Goal: Task Accomplishment & Management: Manage account settings

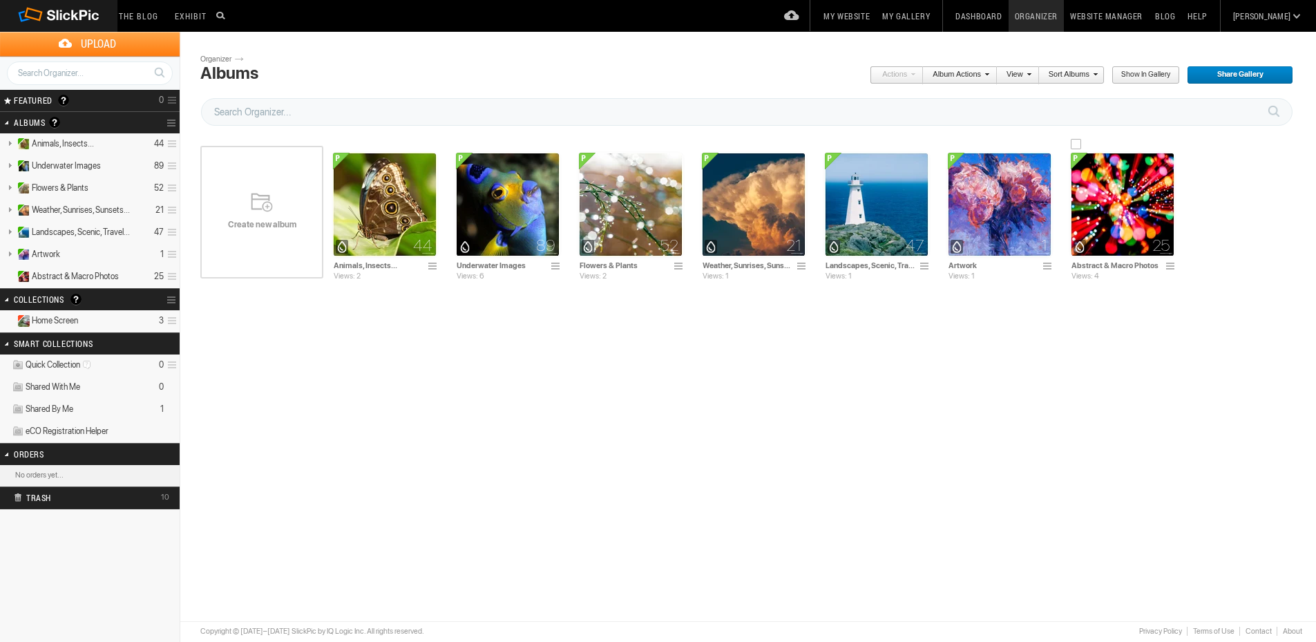
click at [1111, 202] on img at bounding box center [1123, 205] width 104 height 104
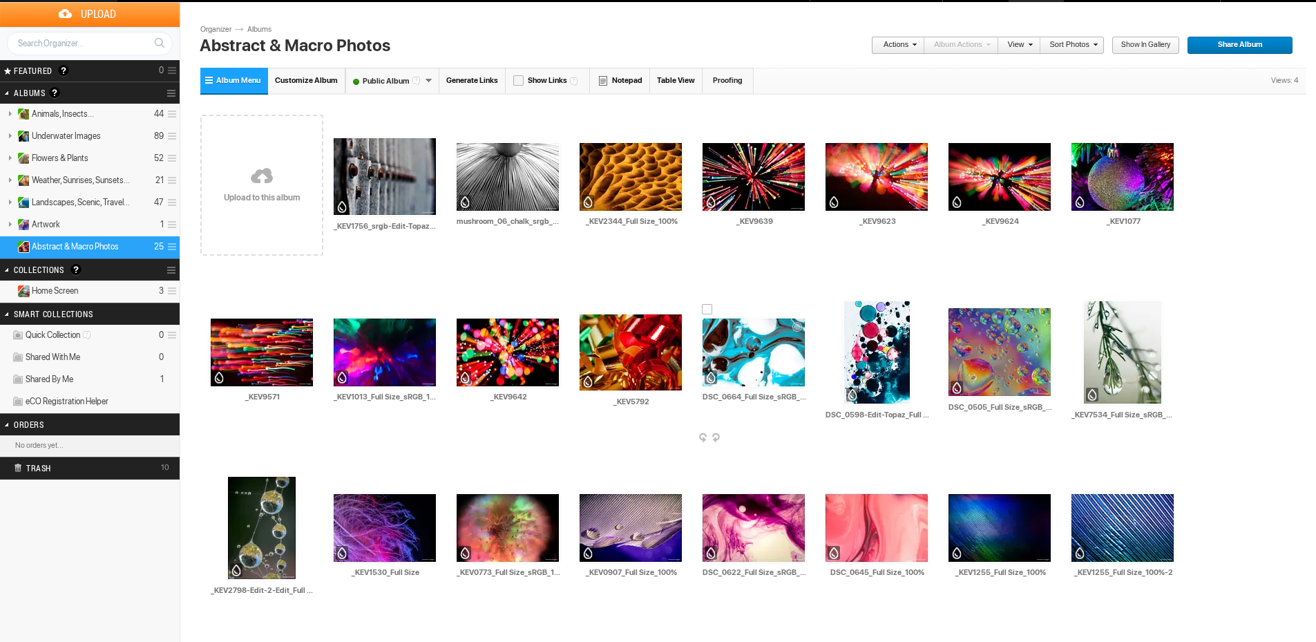
scroll to position [46, 0]
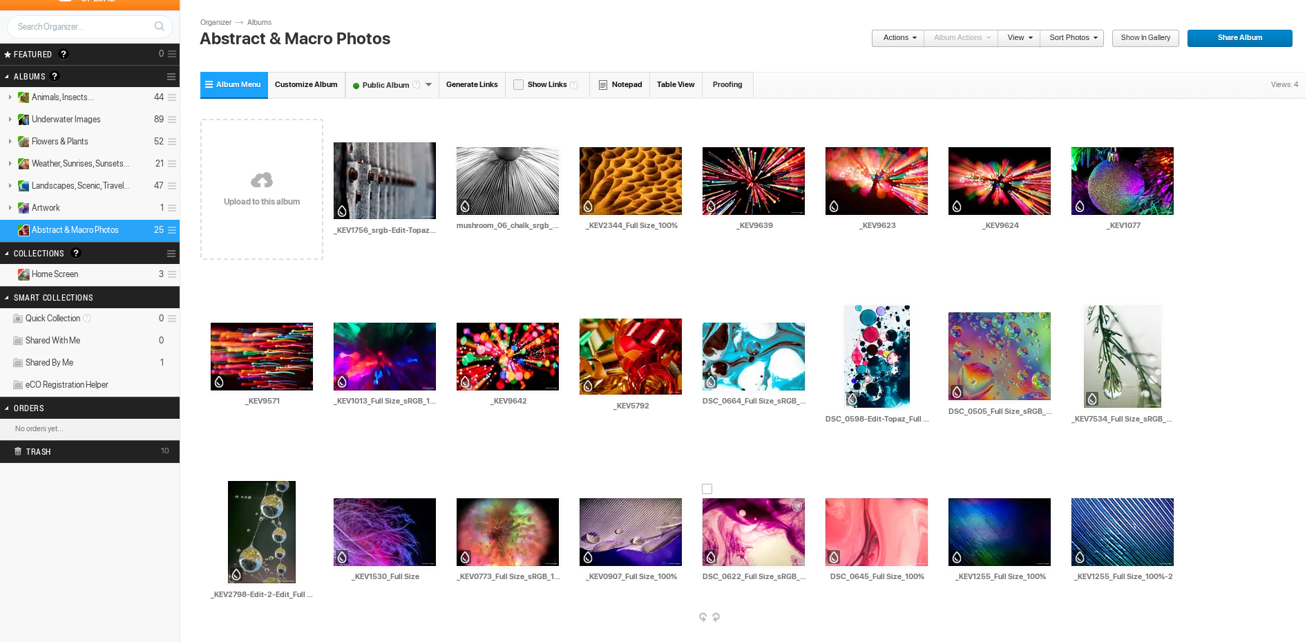
click at [797, 620] on span at bounding box center [804, 618] width 14 height 11
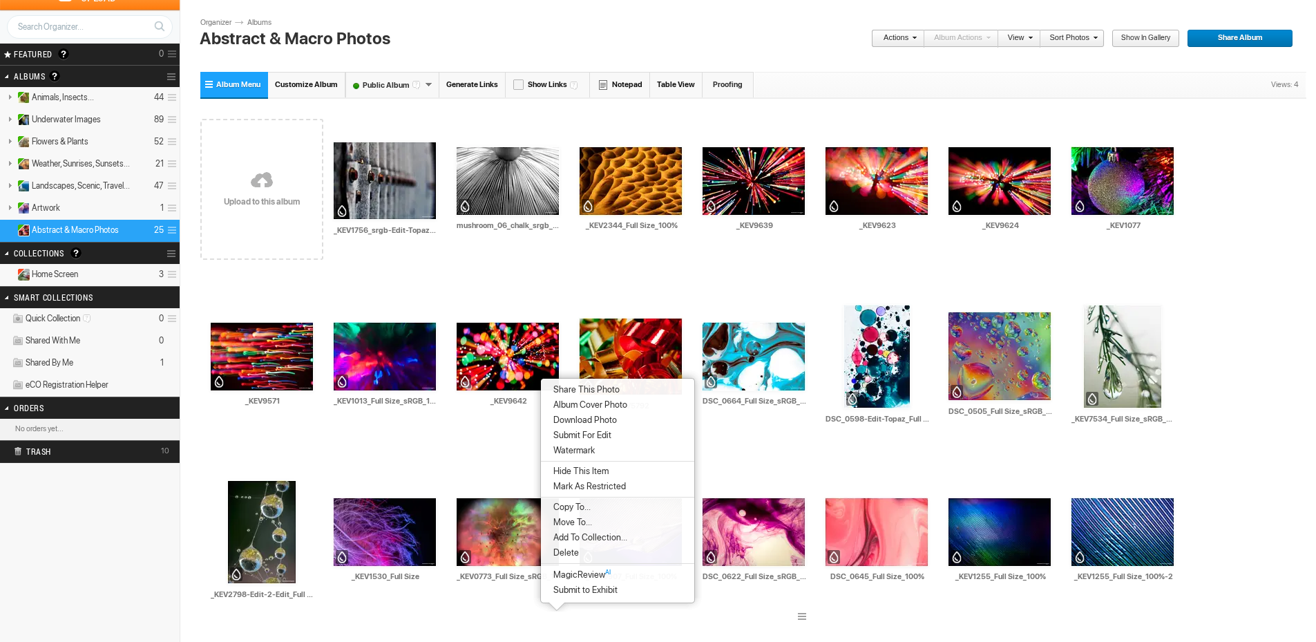
click at [589, 548] on li "Delete" at bounding box center [617, 552] width 153 height 15
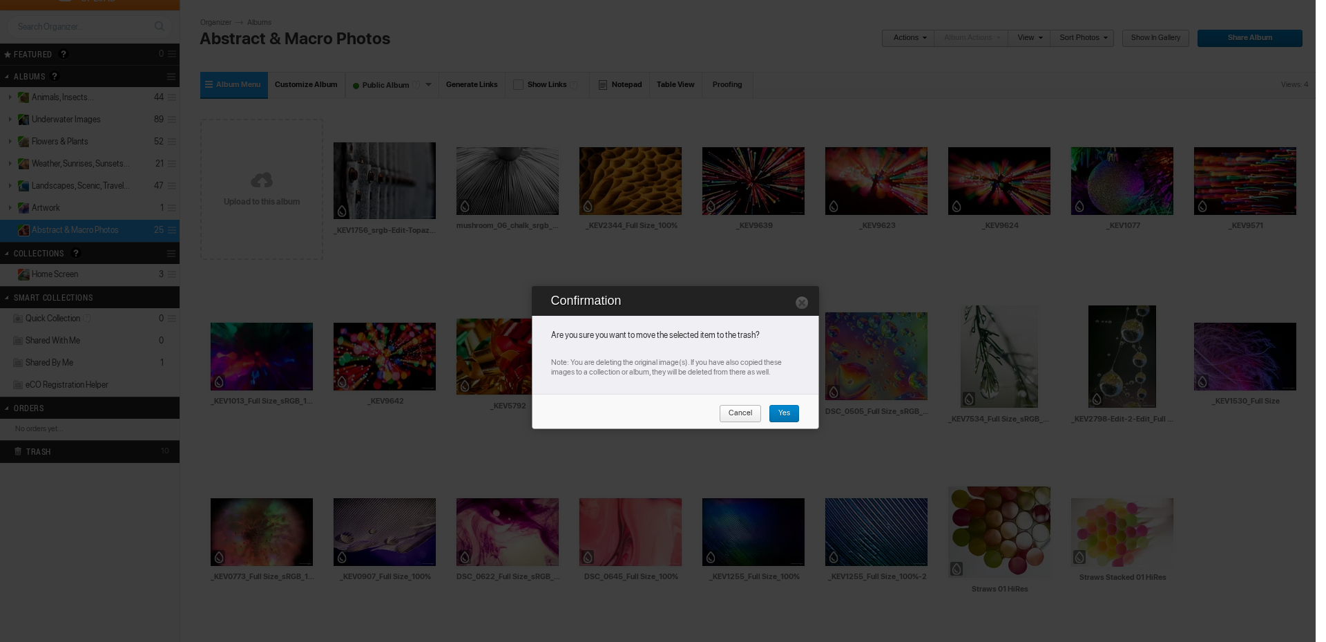
click at [780, 408] on span "Yes" at bounding box center [779, 414] width 21 height 18
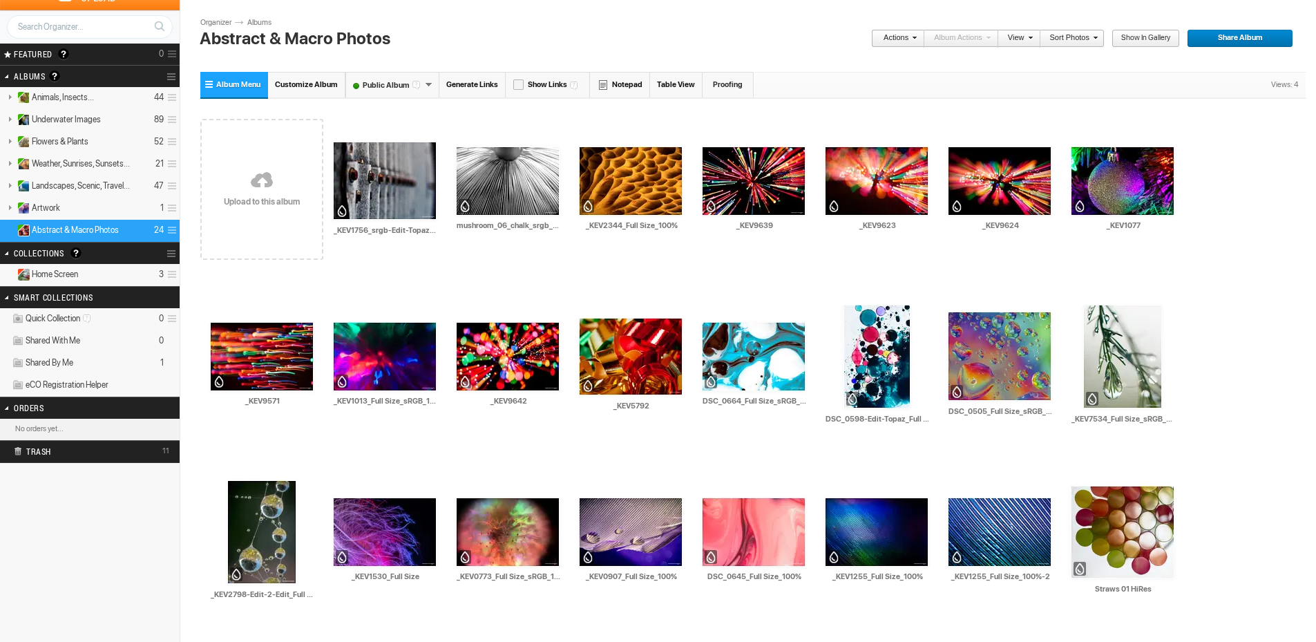
click at [278, 198] on link at bounding box center [261, 182] width 123 height 160
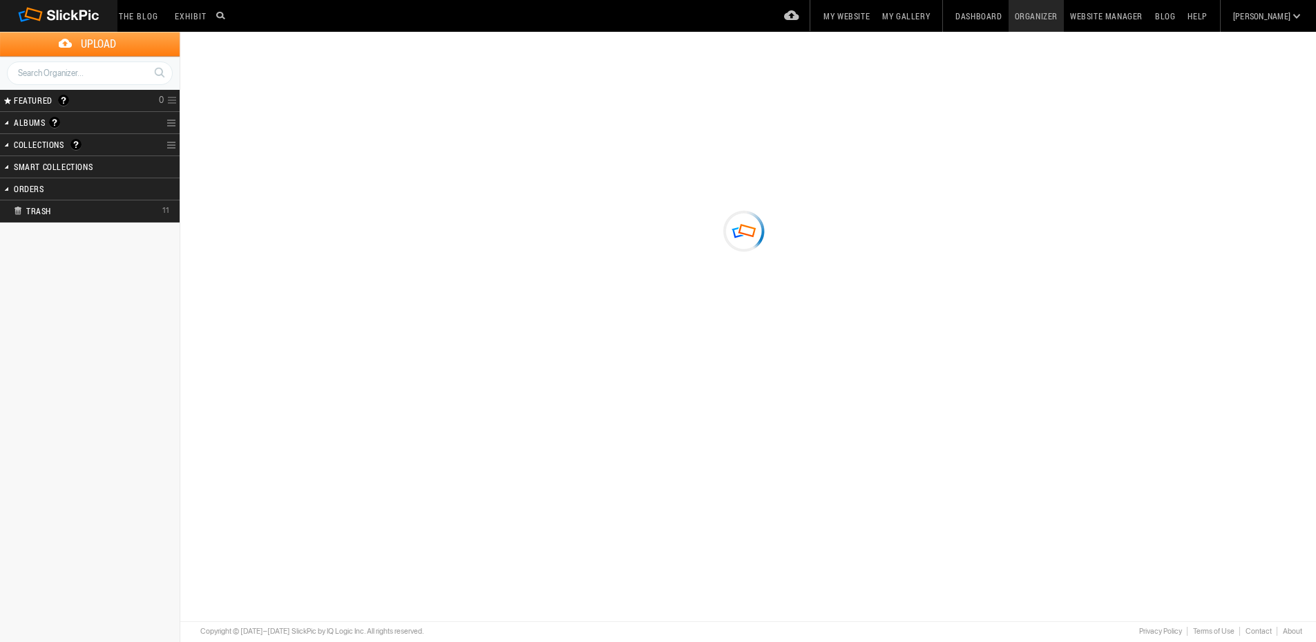
type input "Abstract & Macro Photos"
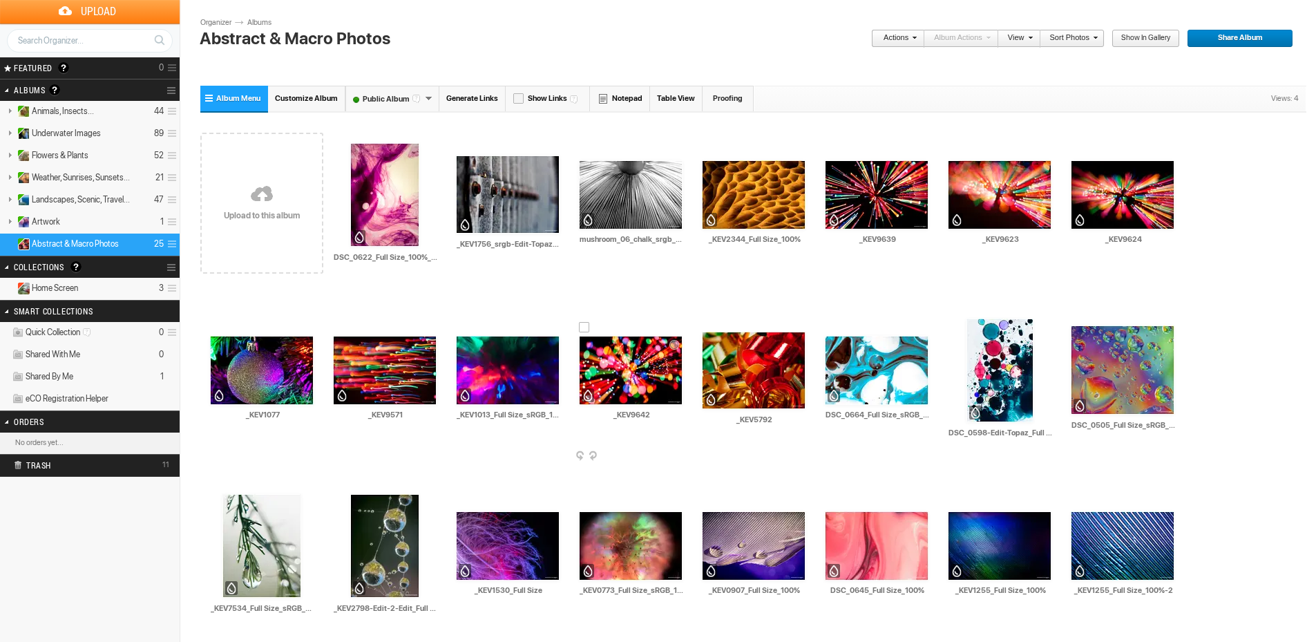
scroll to position [46, 0]
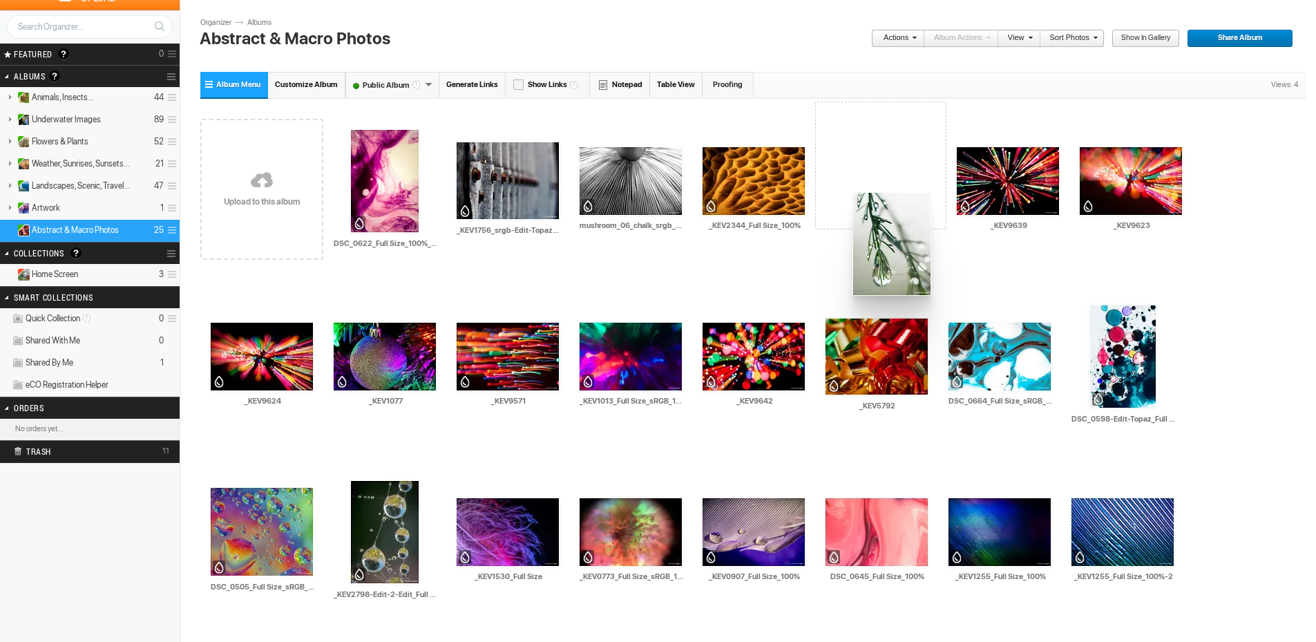
drag, startPoint x: 1127, startPoint y: 353, endPoint x: 851, endPoint y: 192, distance: 319.8
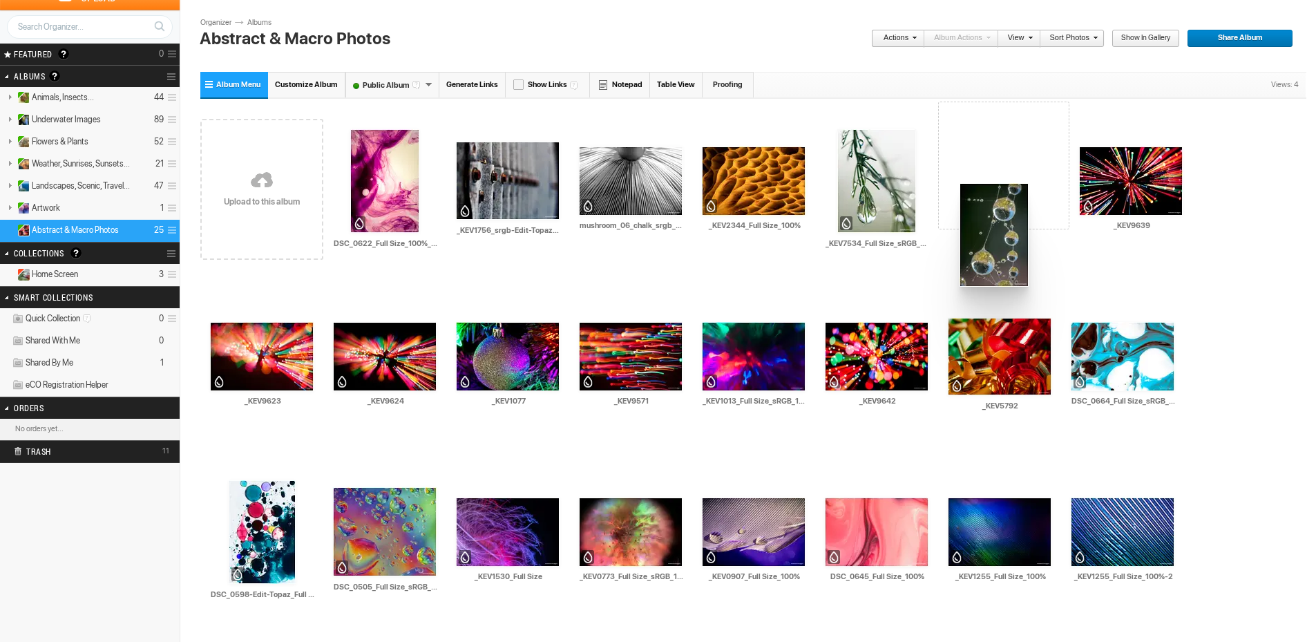
drag, startPoint x: 1245, startPoint y: 350, endPoint x: 958, endPoint y: 183, distance: 332.1
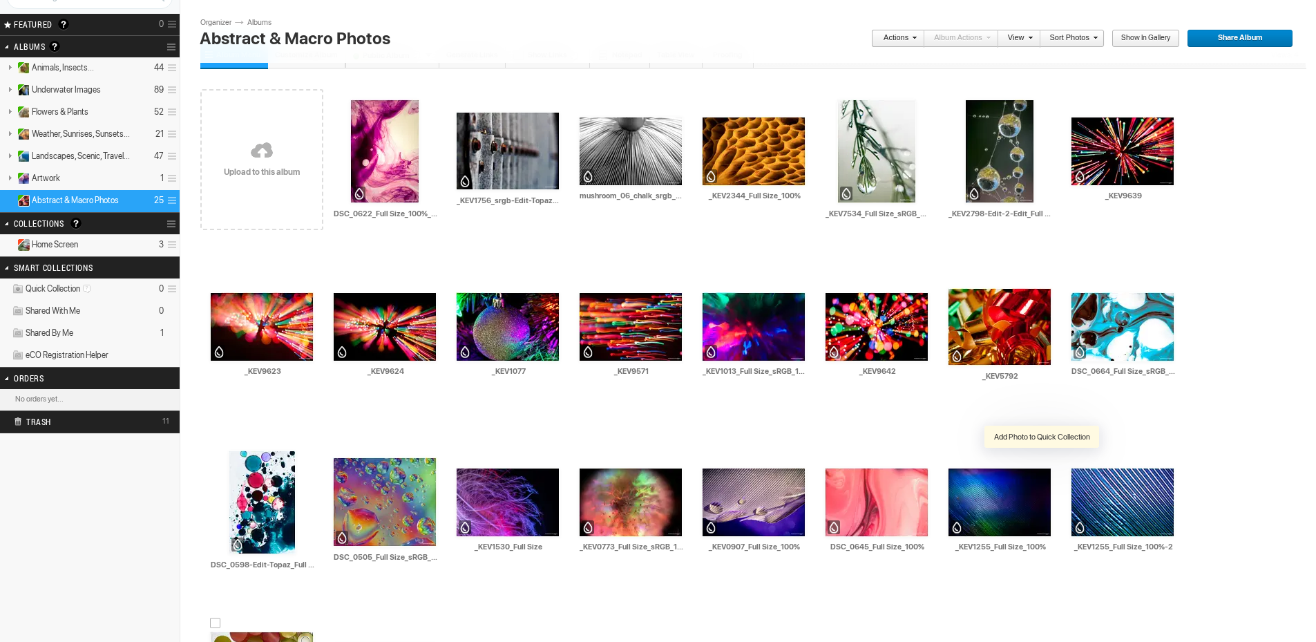
scroll to position [92, 0]
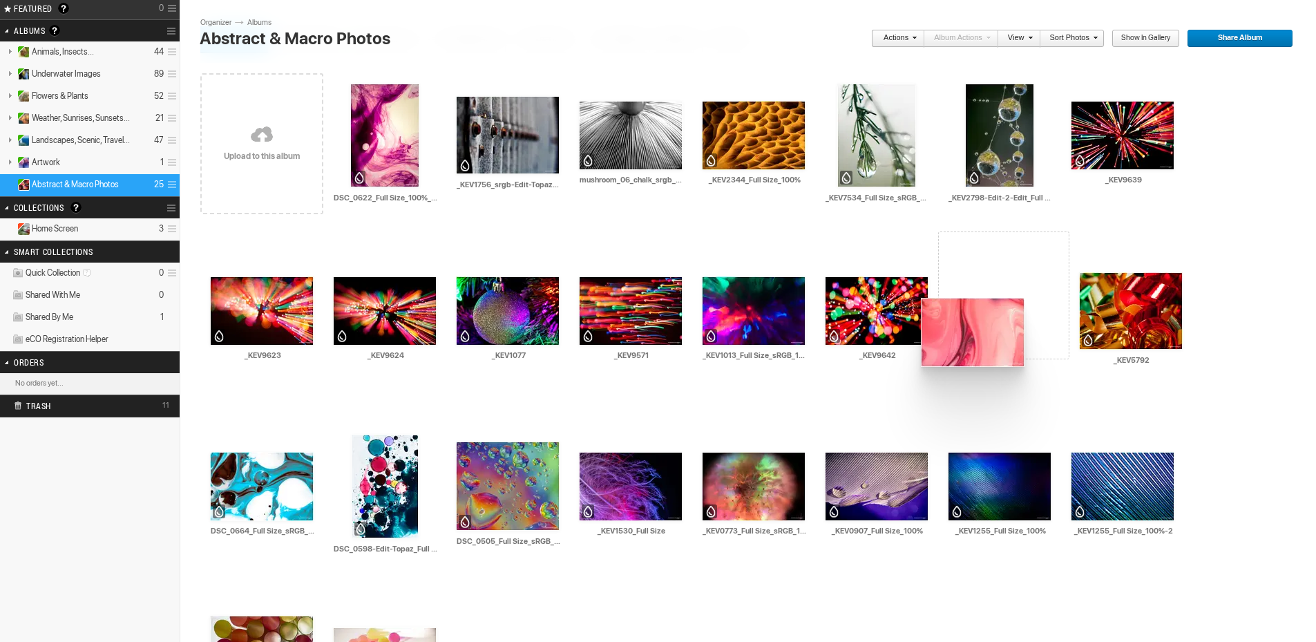
drag, startPoint x: 655, startPoint y: 497, endPoint x: 919, endPoint y: 298, distance: 331.0
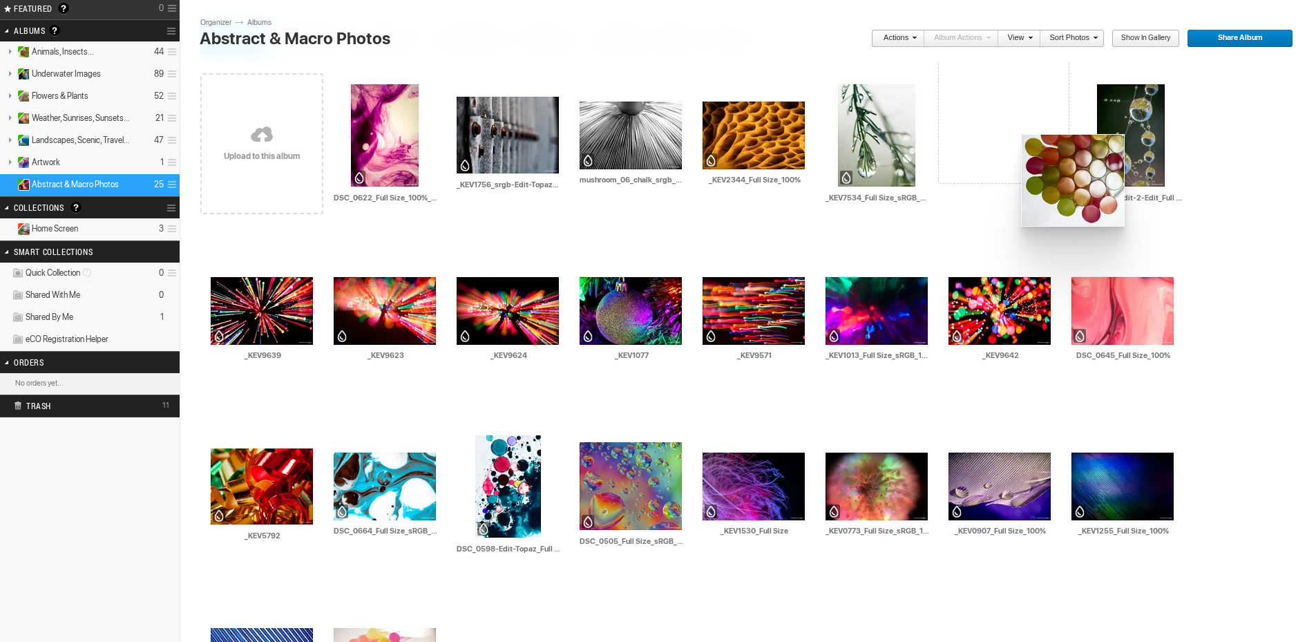
drag, startPoint x: 992, startPoint y: 484, endPoint x: 1020, endPoint y: 134, distance: 350.6
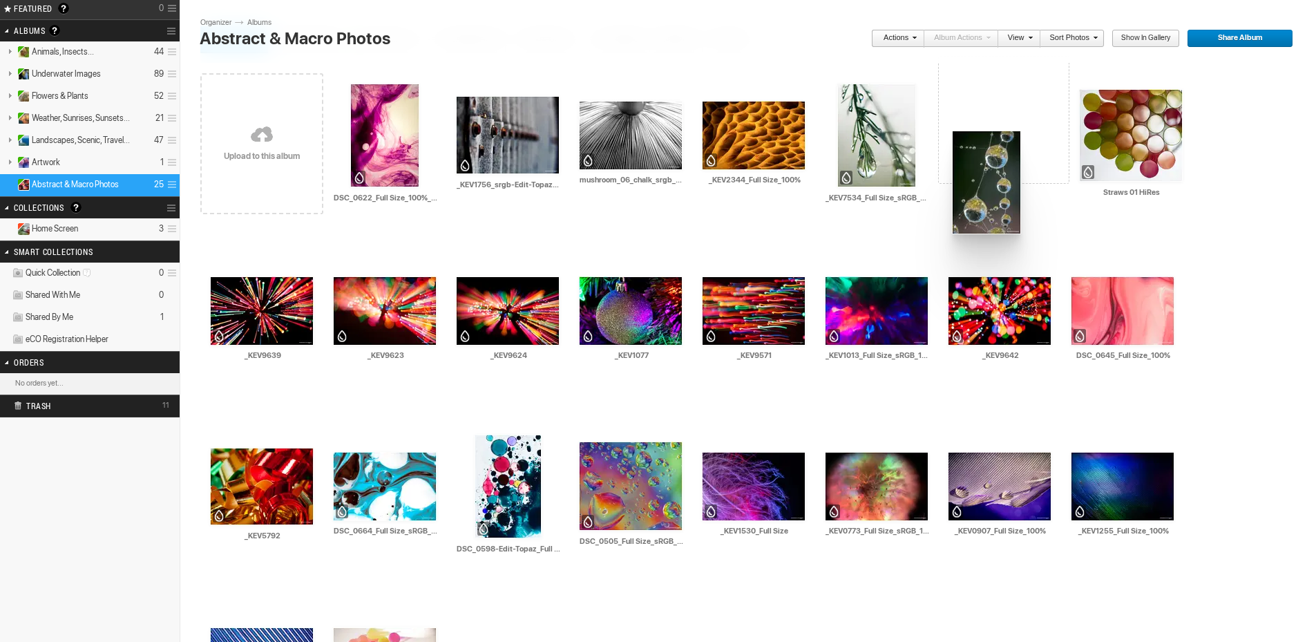
drag, startPoint x: 1126, startPoint y: 123, endPoint x: 950, endPoint y: 131, distance: 175.6
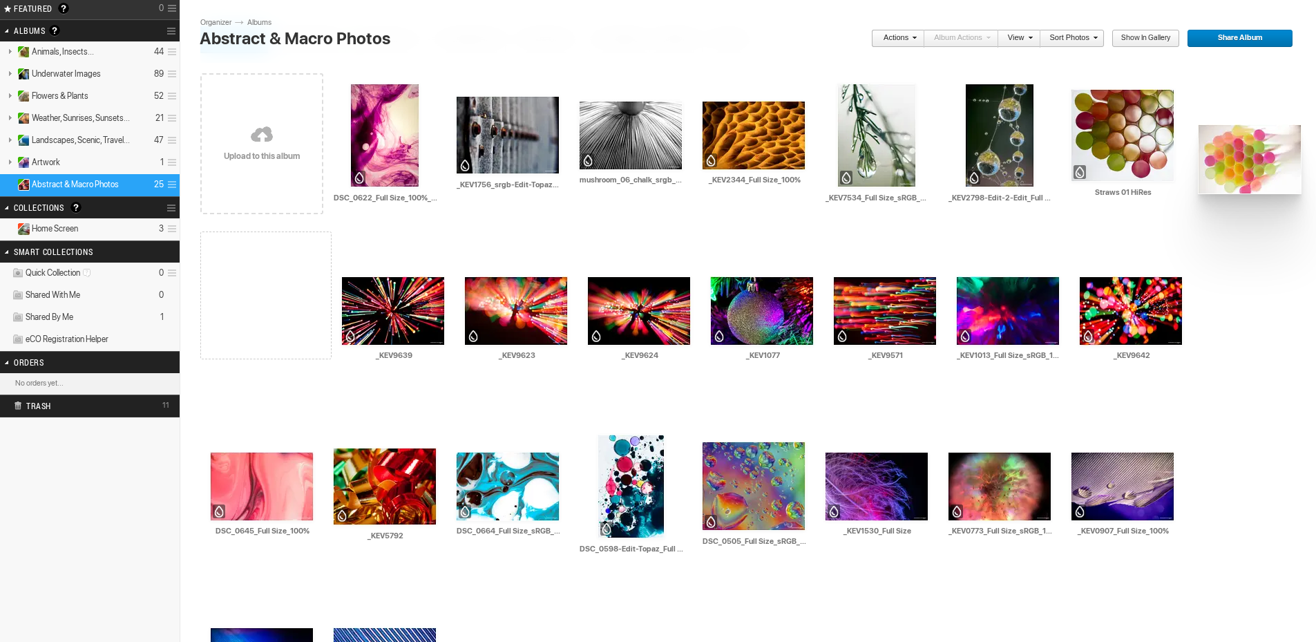
drag, startPoint x: 1129, startPoint y: 484, endPoint x: 1196, endPoint y: 124, distance: 365.4
